Goal: Use online tool/utility: Utilize a website feature to perform a specific function

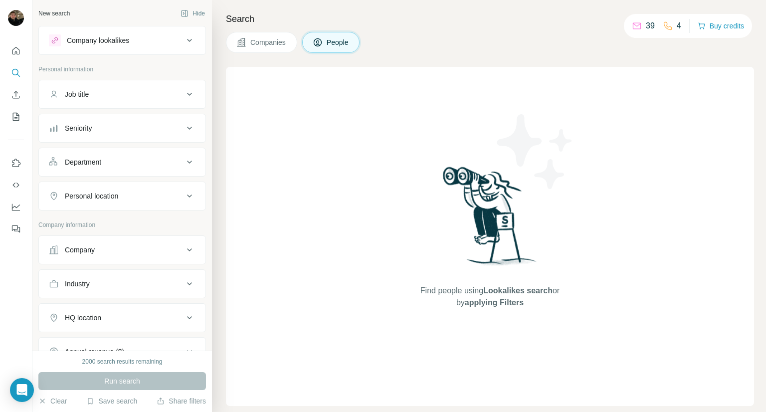
click at [152, 97] on div "Job title" at bounding box center [116, 94] width 135 height 10
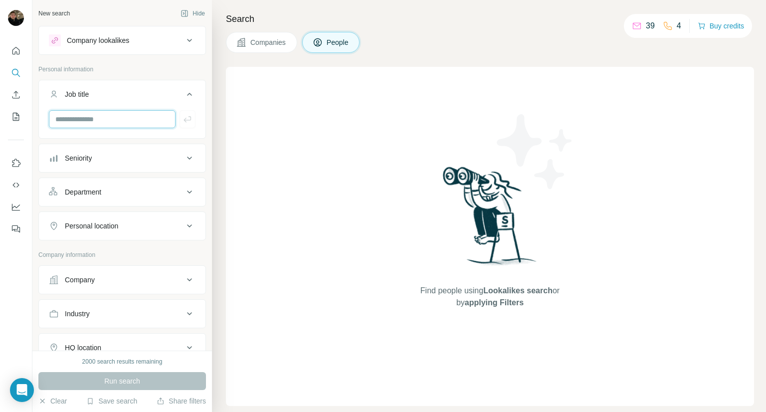
click at [104, 118] on input "text" at bounding box center [112, 119] width 127 height 18
type input "**********"
click at [127, 275] on div "Company" at bounding box center [116, 280] width 135 height 10
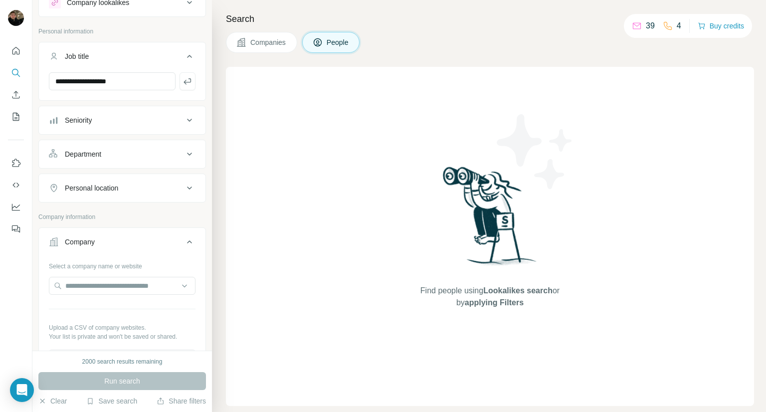
scroll to position [40, 0]
click at [108, 287] on input "text" at bounding box center [122, 284] width 147 height 18
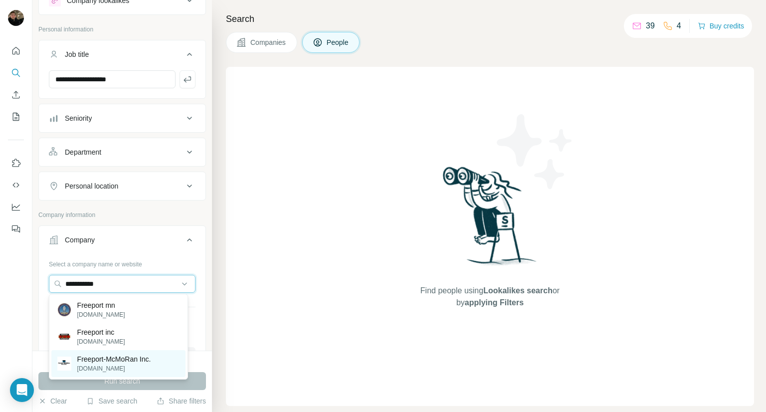
type input "**********"
click at [122, 364] on p "[DOMAIN_NAME]" at bounding box center [114, 368] width 74 height 9
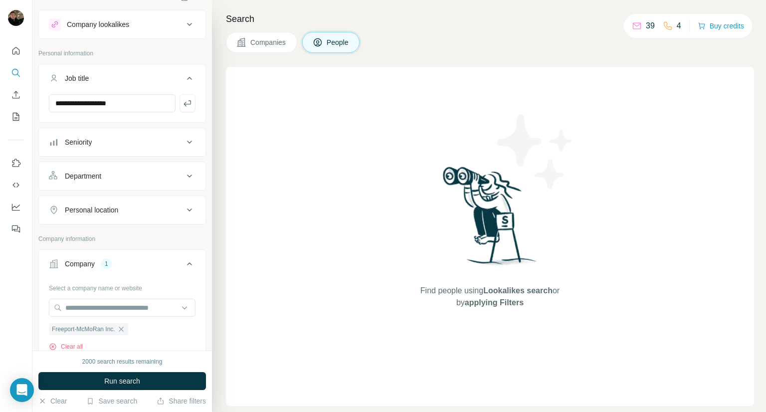
scroll to position [17, 0]
click at [131, 376] on span "Run search" at bounding box center [122, 381] width 36 height 10
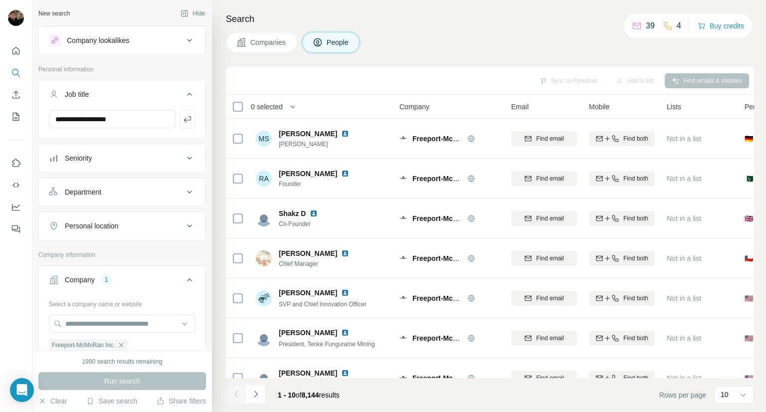
scroll to position [0, 0]
click at [639, 25] on icon at bounding box center [637, 24] width 8 height 3
click at [678, 25] on p "4" at bounding box center [679, 26] width 4 height 12
click at [16, 52] on icon "Quick start" at bounding box center [16, 51] width 10 height 10
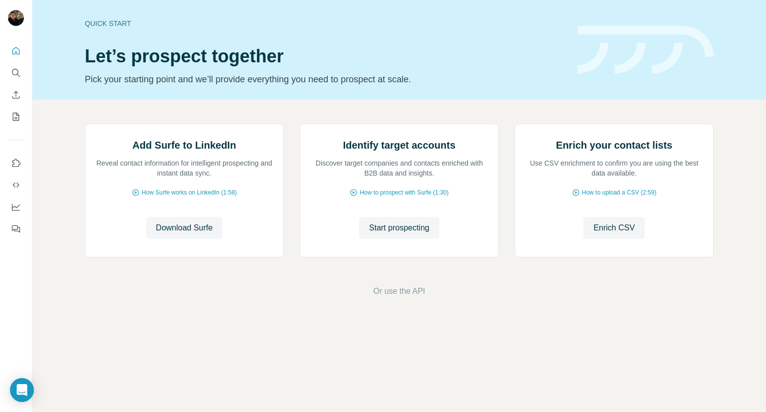
scroll to position [19, 0]
click at [178, 234] on span "Download Surfe" at bounding box center [184, 228] width 57 height 12
